Goal: Find specific page/section: Find specific page/section

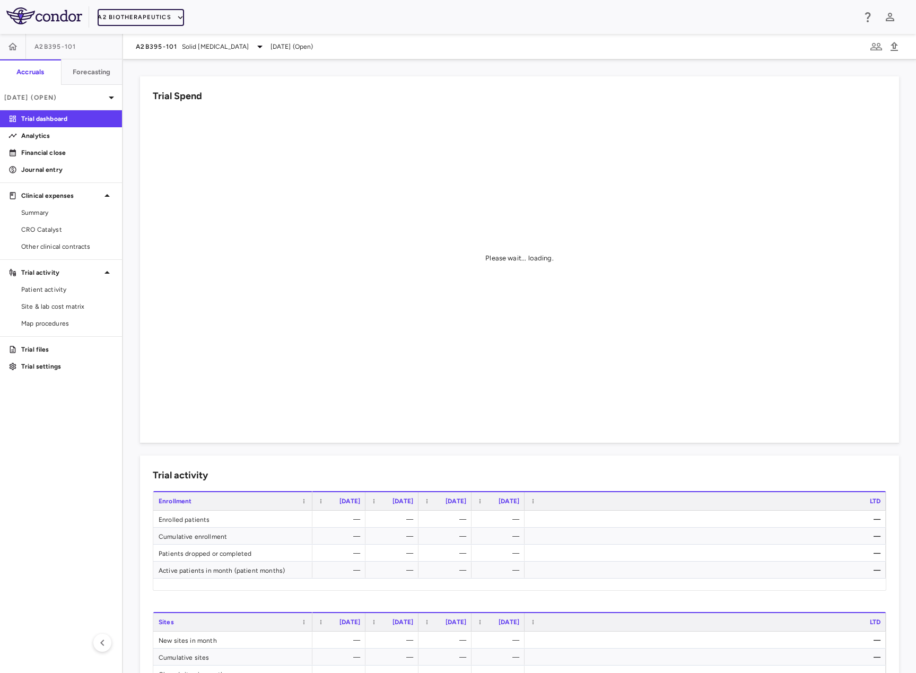
click at [161, 16] on button "A2 Biotherapeutics" at bounding box center [141, 17] width 86 height 17
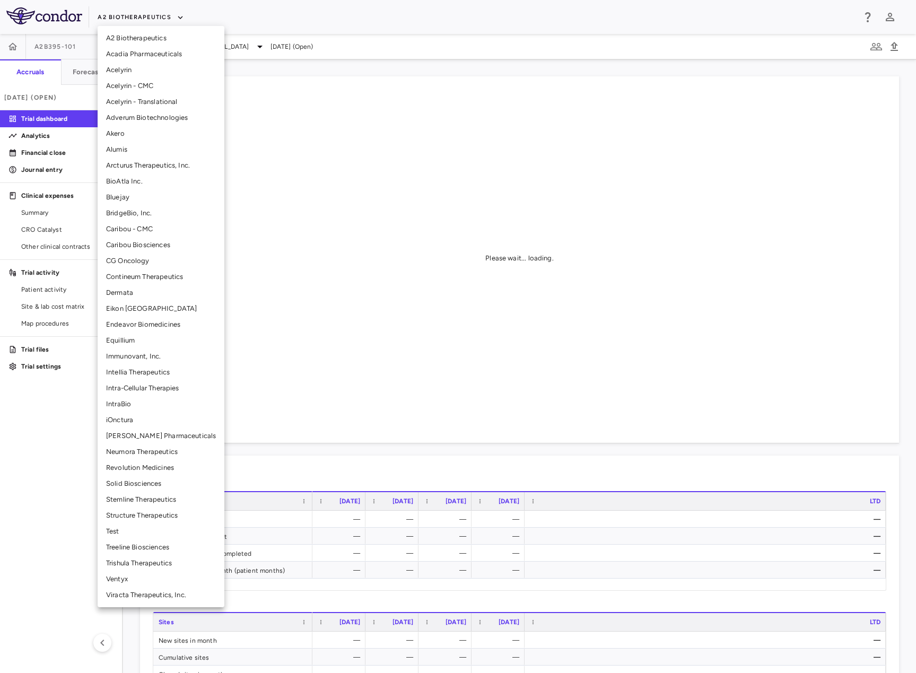
click at [161, 16] on div at bounding box center [458, 336] width 916 height 673
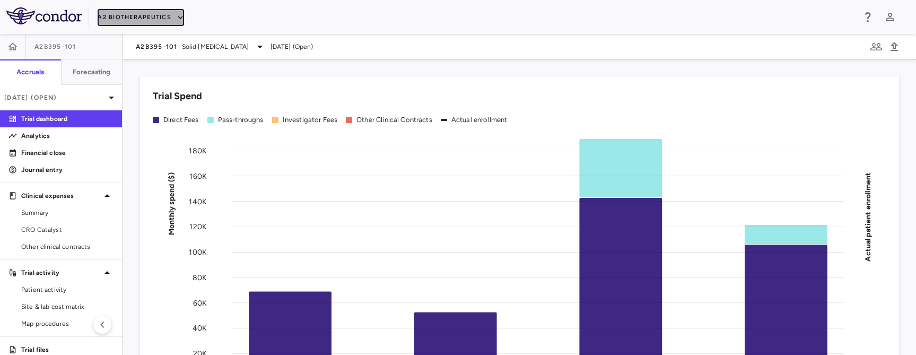
click at [115, 19] on button "A2 Biotherapeutics" at bounding box center [141, 17] width 86 height 17
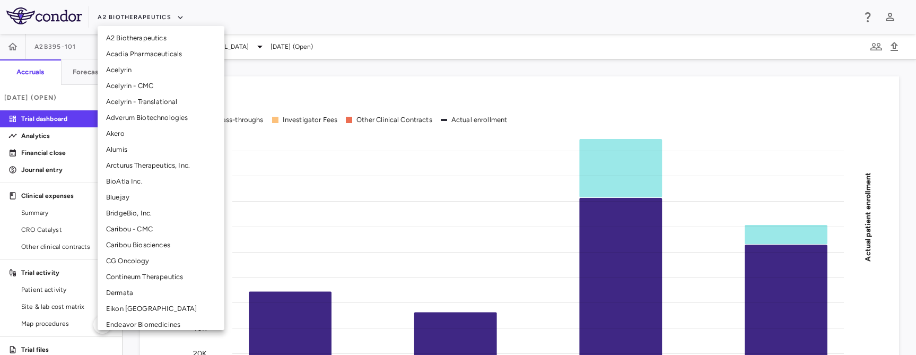
click at [116, 183] on li "BioAtla Inc." at bounding box center [161, 181] width 127 height 16
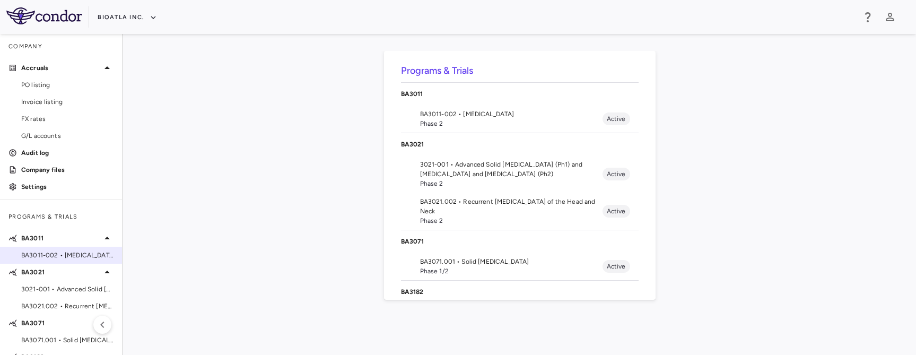
click at [71, 256] on span "BA3011-002 • [MEDICAL_DATA]" at bounding box center [67, 255] width 92 height 10
